Goal: Transaction & Acquisition: Book appointment/travel/reservation

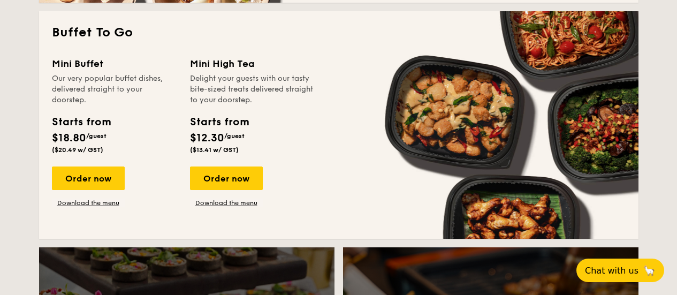
drag, startPoint x: 684, startPoint y: 89, endPoint x: 684, endPoint y: 125, distance: 35.3
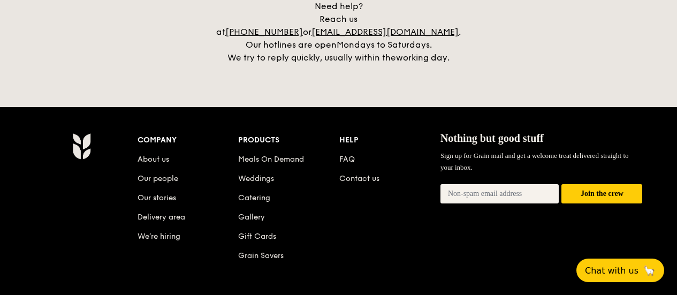
scroll to position [2515, 0]
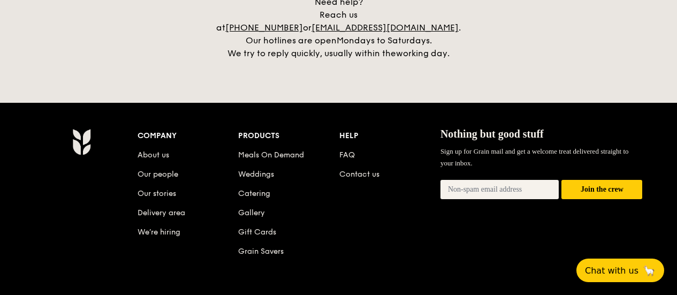
click at [164, 147] on li "About us" at bounding box center [188, 152] width 101 height 19
click at [159, 150] on link "About us" at bounding box center [154, 154] width 32 height 9
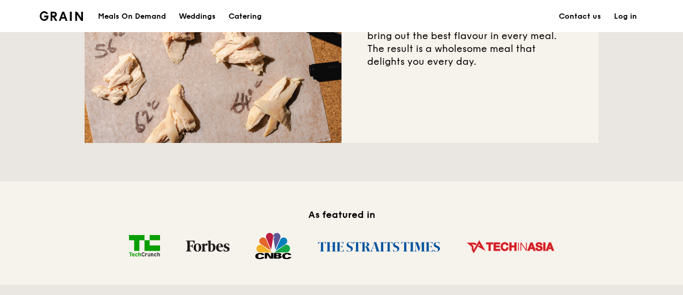
scroll to position [774, 0]
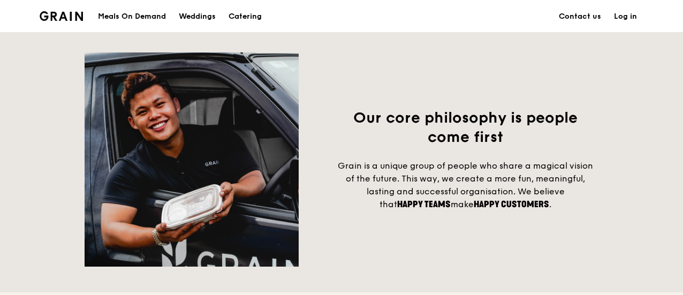
click at [70, 12] on img at bounding box center [61, 16] width 43 height 10
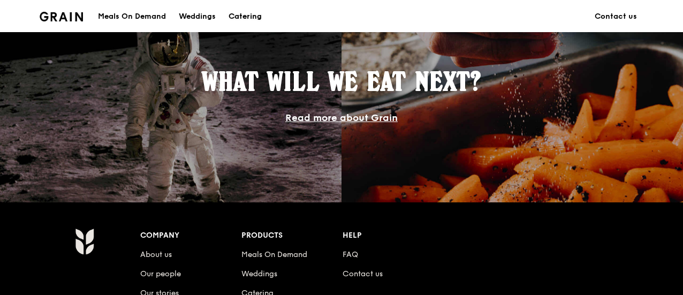
scroll to position [1115, 0]
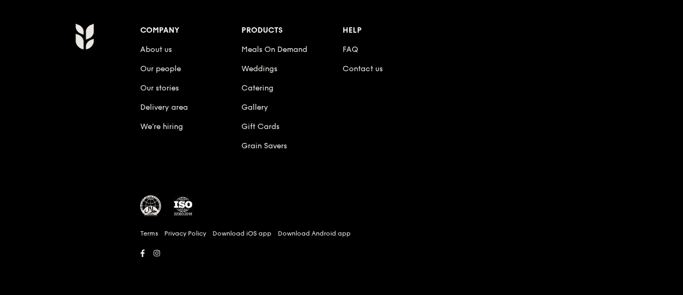
click at [352, 44] on li "FAQ" at bounding box center [393, 47] width 101 height 19
click at [354, 48] on link "FAQ" at bounding box center [351, 49] width 16 height 9
click at [164, 65] on link "Our people" at bounding box center [160, 68] width 41 height 9
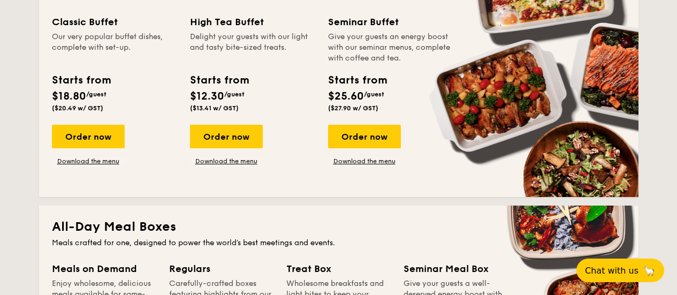
scroll to position [494, 0]
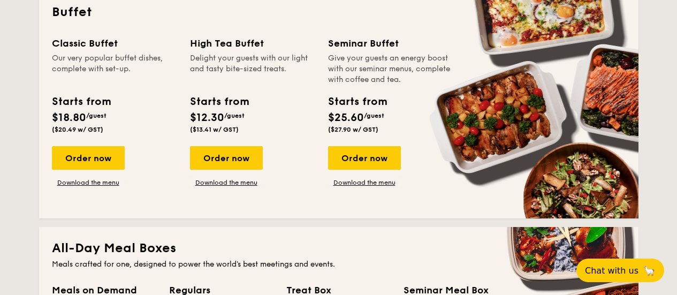
click at [237, 169] on div "Order now" at bounding box center [226, 158] width 73 height 24
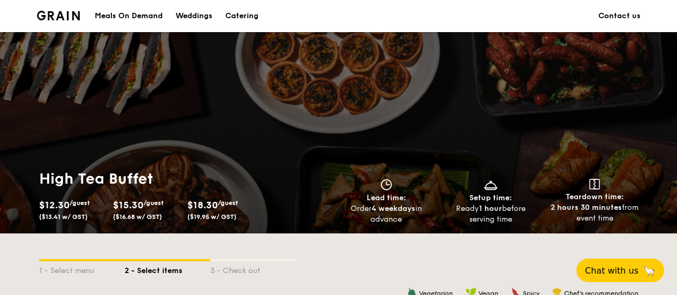
click at [237, 169] on h1 "High Tea Buffet" at bounding box center [186, 178] width 295 height 19
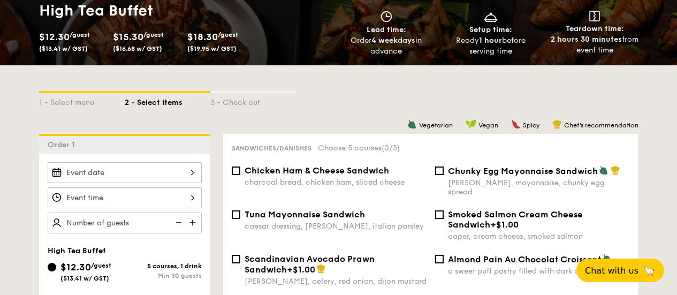
scroll to position [256, 0]
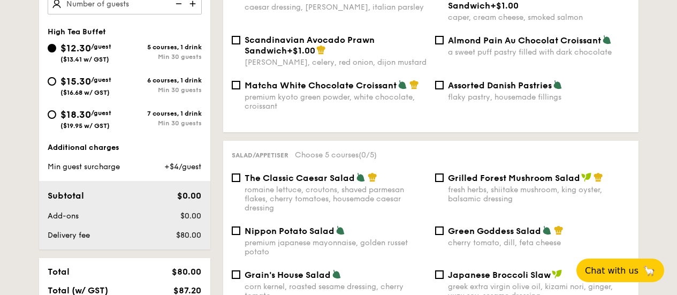
scroll to position [299, 0]
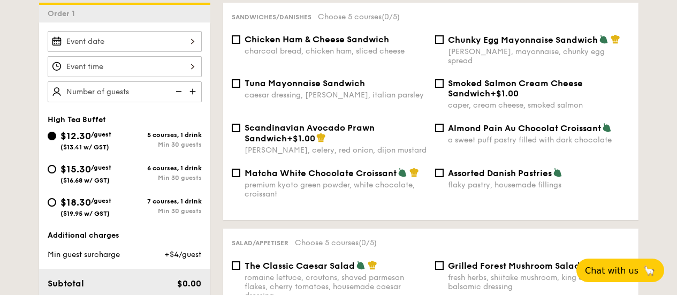
click at [133, 33] on input "$12.30 /guest ($13.41 w/ GST)" at bounding box center [125, 41] width 154 height 21
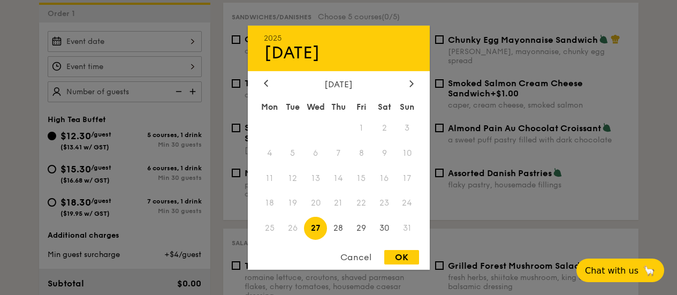
click at [408, 75] on div "2025 Aug 27 August 2025 Mon Tue Wed Thu Fri Sat Sun 1 2 3 4 5 6 7 8 9 10 11 12 …" at bounding box center [339, 147] width 182 height 244
click at [409, 77] on div "2025 Aug 27 August 2025 Mon Tue Wed Thu Fri Sat Sun 1 2 3 4 5 6 7 8 9 10 11 12 …" at bounding box center [339, 147] width 182 height 244
click at [409, 85] on icon at bounding box center [411, 83] width 4 height 7
click at [370, 201] on span "26" at bounding box center [361, 203] width 23 height 23
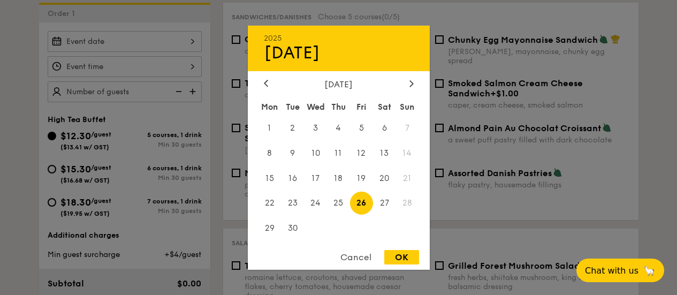
click at [416, 261] on div "OK" at bounding box center [401, 257] width 35 height 14
type input "Sep 26, 2025"
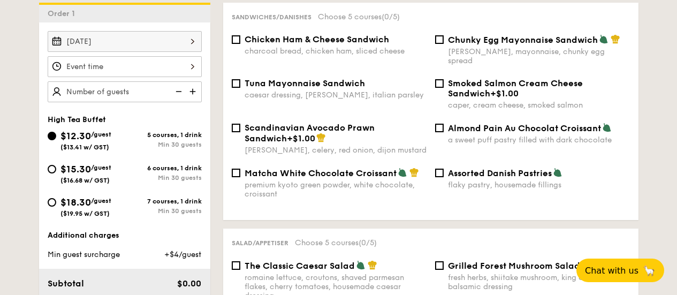
click at [193, 69] on input "$12.30 /guest ($13.41 w/ GST)" at bounding box center [125, 66] width 154 height 21
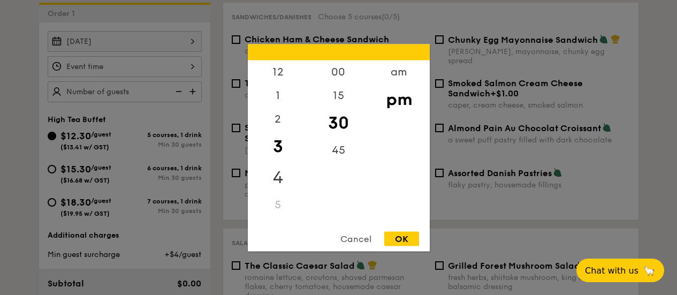
click at [287, 172] on div "4" at bounding box center [278, 177] width 60 height 31
click at [336, 155] on div "45" at bounding box center [338, 150] width 60 height 24
click at [411, 241] on div "OK" at bounding box center [401, 238] width 35 height 14
type input "4:30PM"
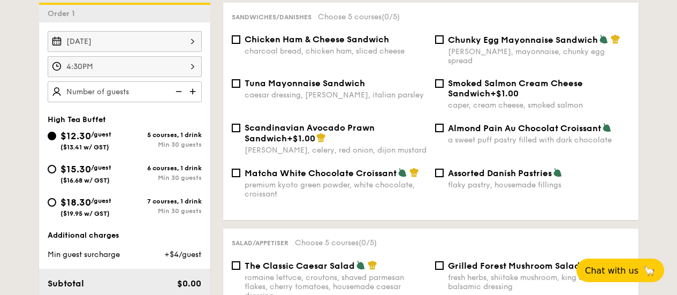
click at [146, 90] on input "text" at bounding box center [125, 91] width 154 height 21
type input "150 guests"
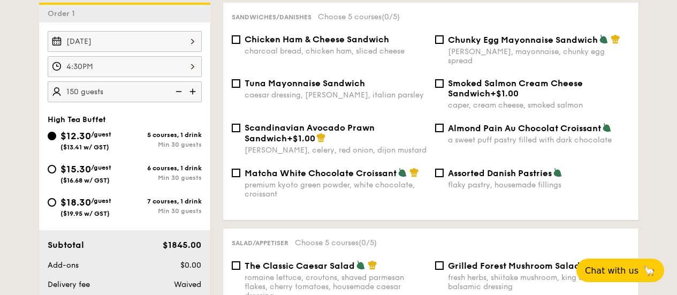
drag, startPoint x: 8, startPoint y: 112, endPoint x: 2, endPoint y: 114, distance: 6.1
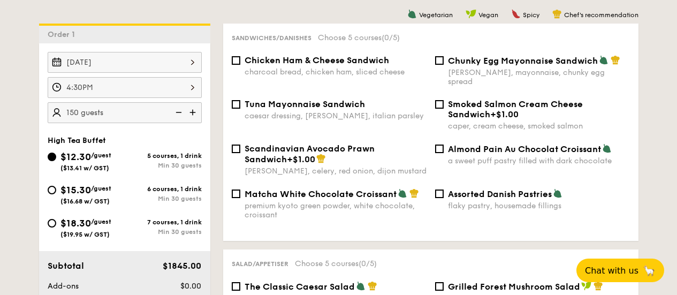
scroll to position [257, 0]
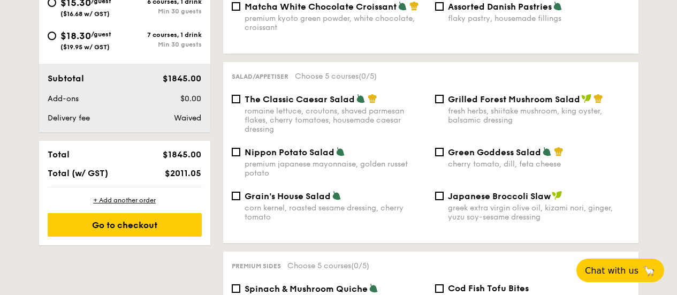
scroll to position [469, 0]
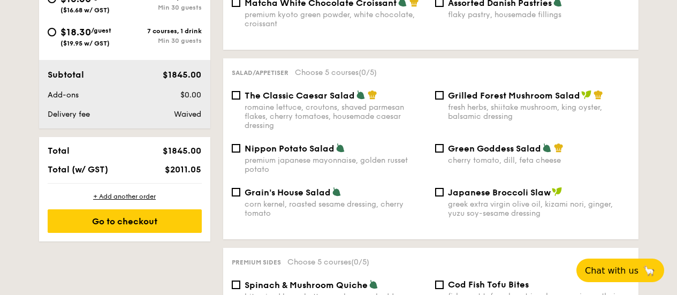
click at [93, 170] on span "Total (w/ GST)" at bounding box center [78, 169] width 60 height 10
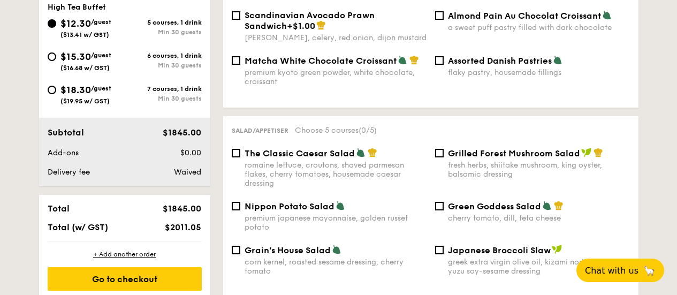
scroll to position [416, 0]
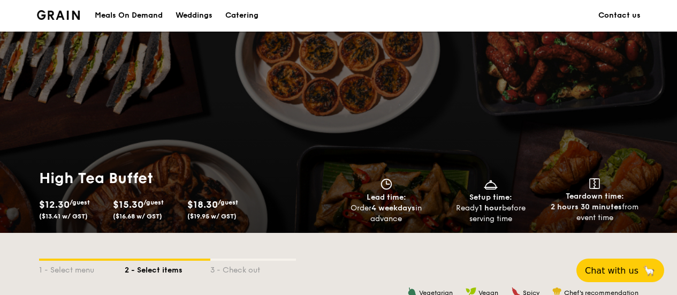
scroll to position [0, 0]
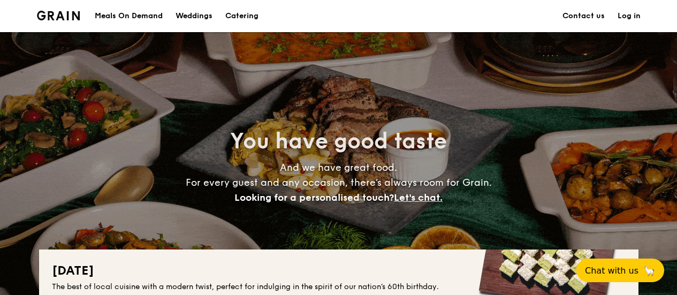
scroll to position [460, 0]
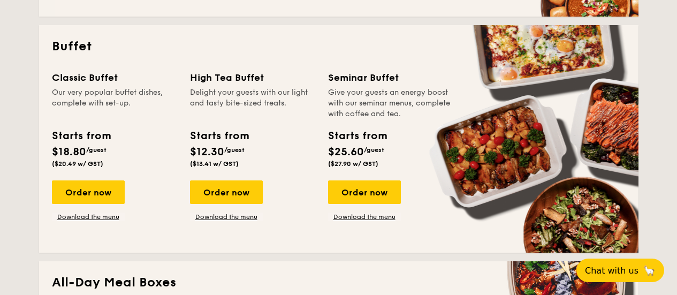
click at [229, 219] on link "Download the menu" at bounding box center [226, 216] width 73 height 9
